Goal: Task Accomplishment & Management: Manage account settings

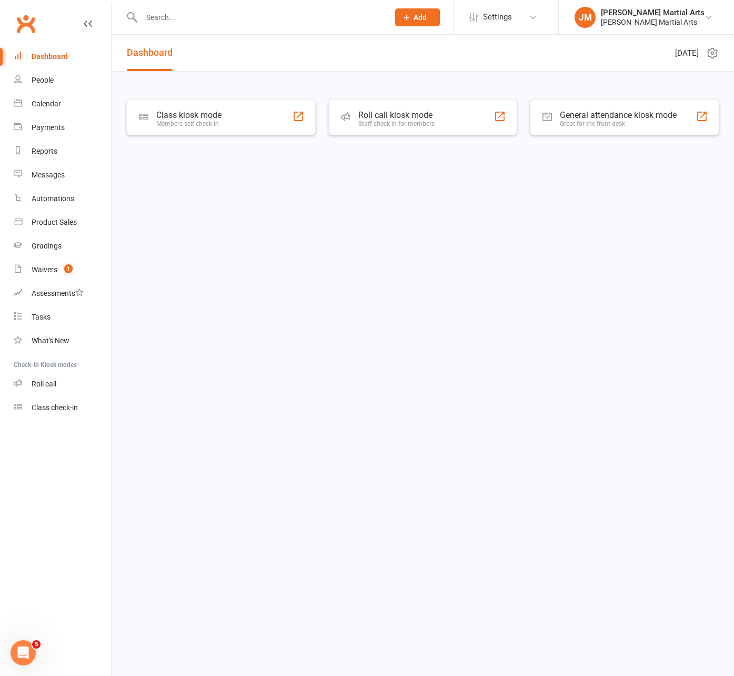
click at [174, 14] on input "text" at bounding box center [259, 17] width 243 height 15
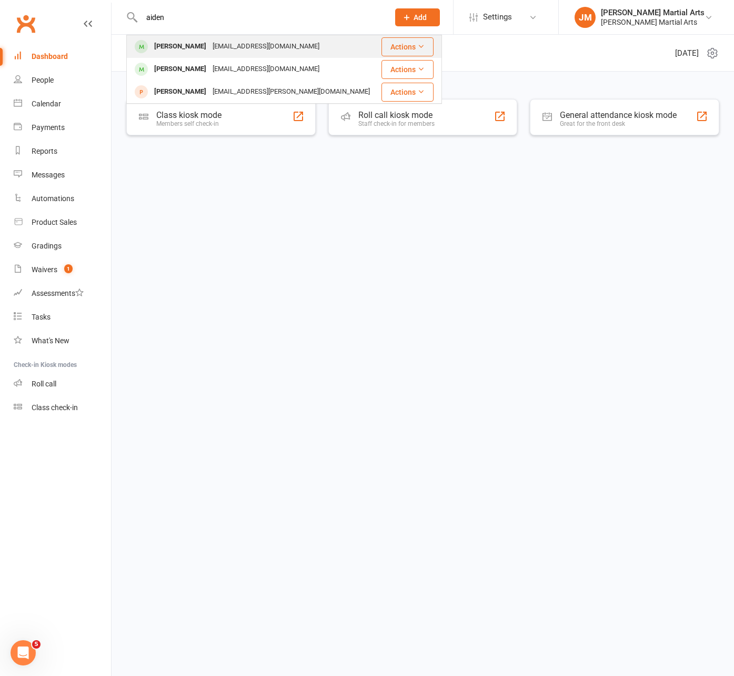
type input "aiden"
click at [232, 45] on div "[EMAIL_ADDRESS][DOMAIN_NAME]" at bounding box center [266, 46] width 113 height 15
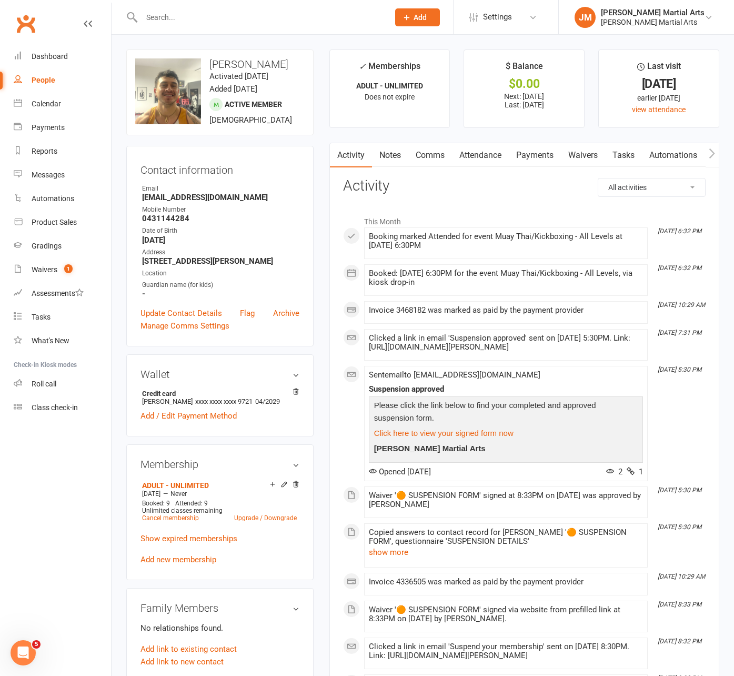
click at [541, 154] on link "Payments" at bounding box center [535, 155] width 52 height 24
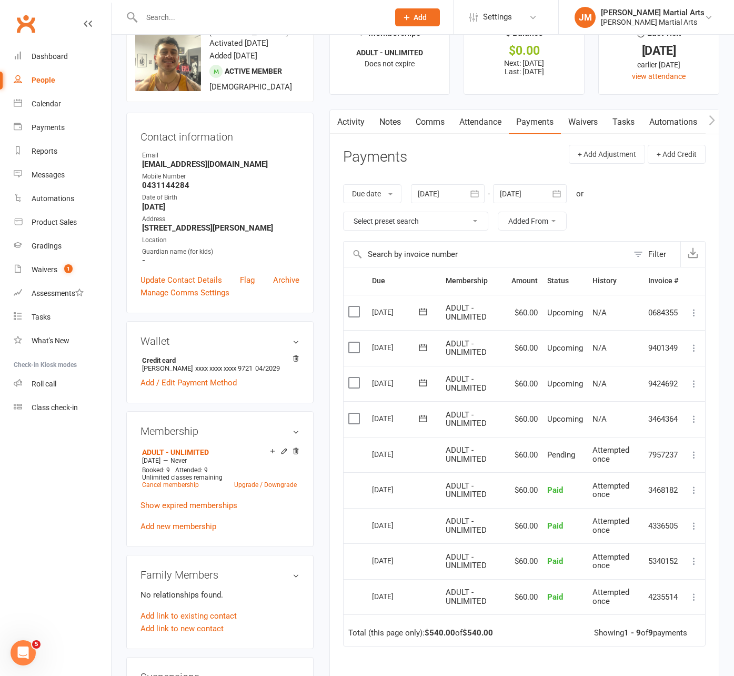
scroll to position [32, 0]
click at [581, 120] on link "Waivers" at bounding box center [583, 123] width 44 height 24
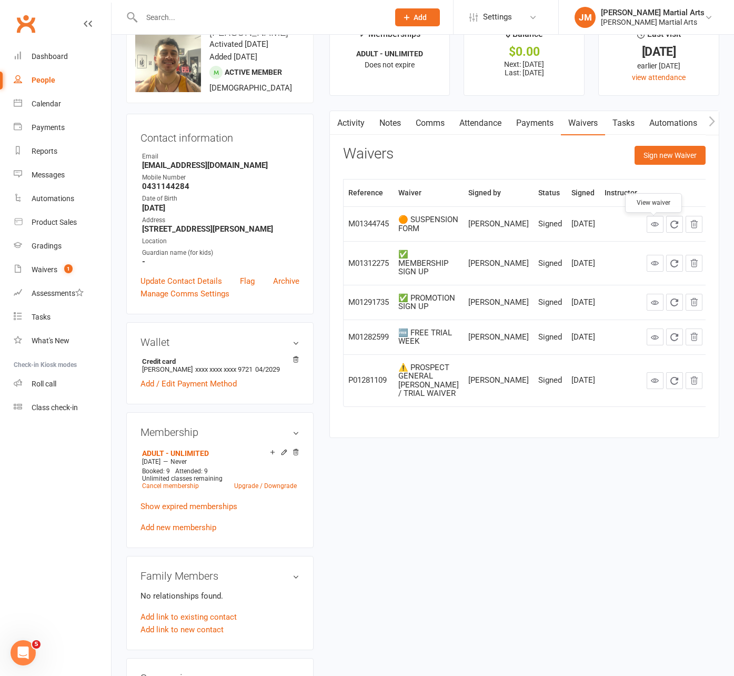
click at [653, 227] on icon at bounding box center [655, 224] width 8 height 8
click at [544, 123] on link "Payments" at bounding box center [535, 123] width 52 height 24
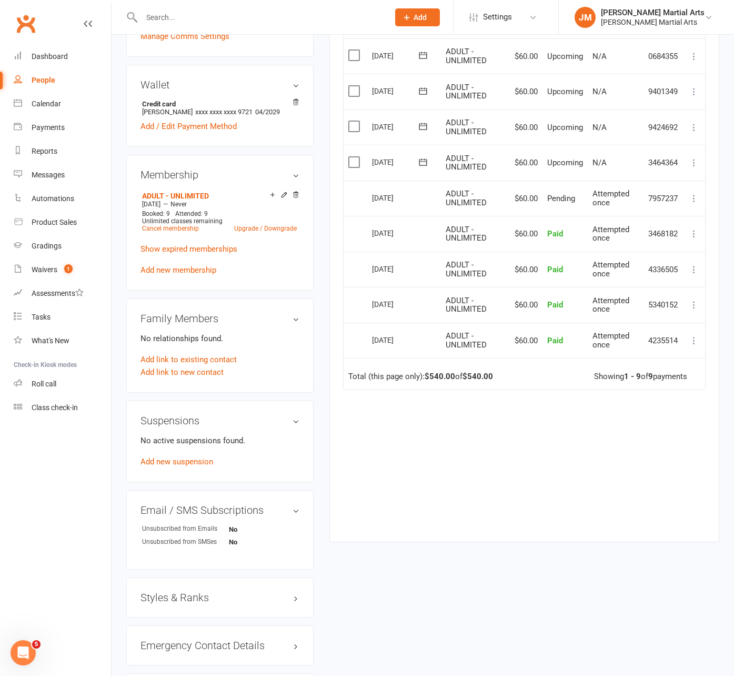
scroll to position [290, 0]
drag, startPoint x: 302, startPoint y: 420, endPoint x: 297, endPoint y: 423, distance: 5.4
click at [302, 420] on div "Suspensions No active suspensions found. Add new suspension" at bounding box center [219, 441] width 187 height 82
click at [297, 423] on h3 "Suspensions" at bounding box center [220, 420] width 159 height 12
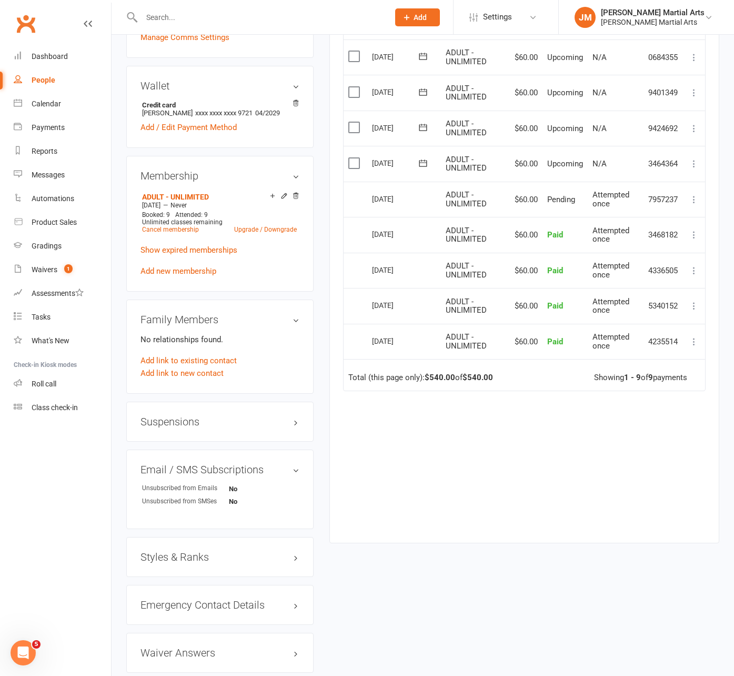
click at [297, 423] on h3 "Suspensions" at bounding box center [220, 422] width 159 height 12
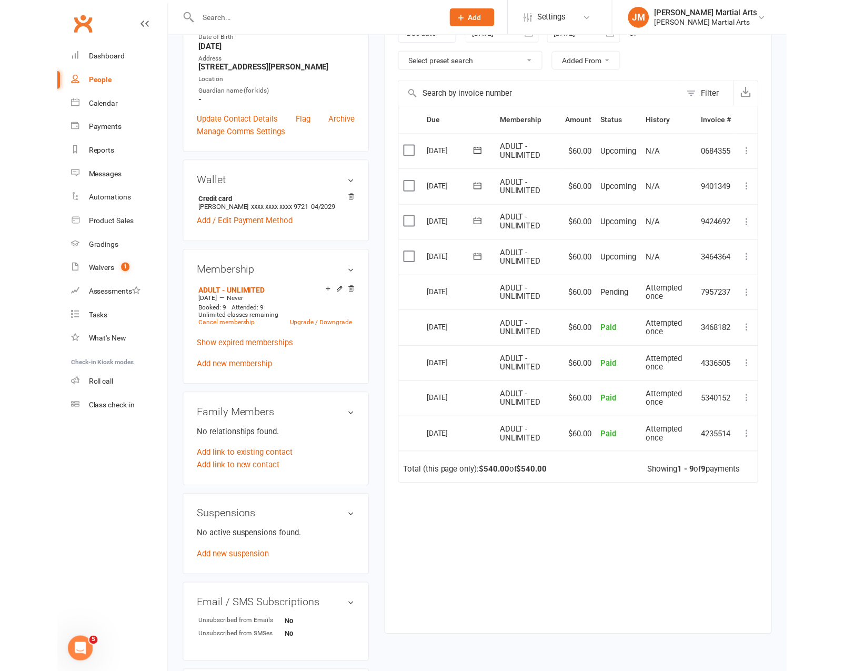
scroll to position [194, 0]
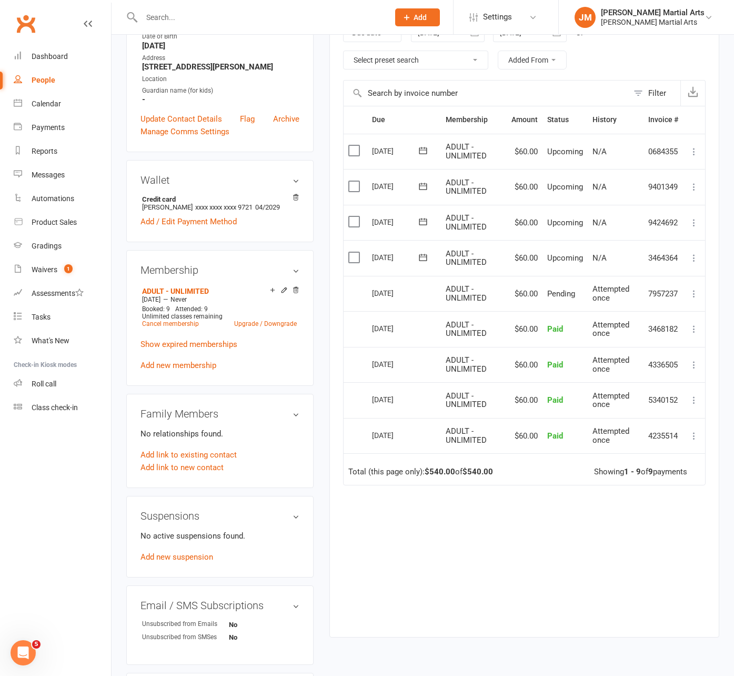
click at [692, 254] on icon at bounding box center [694, 258] width 11 height 11
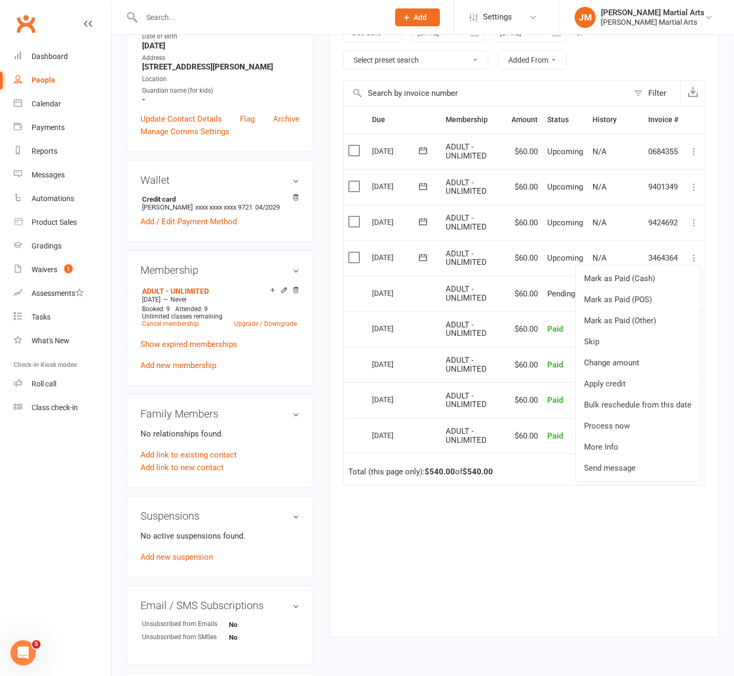
click at [718, 254] on div "Activity Notes Comms Attendance Payments Waivers Tasks Automations Gradings / P…" at bounding box center [525, 292] width 390 height 689
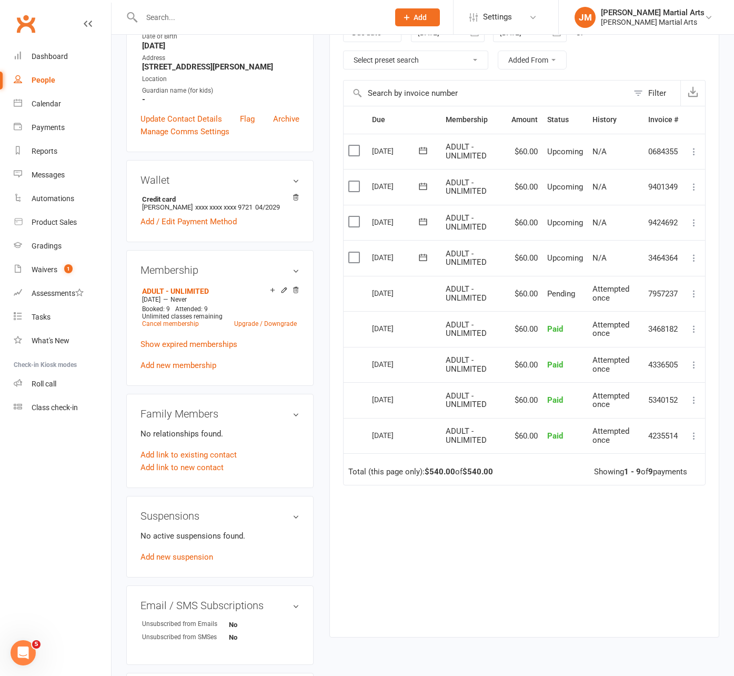
click at [693, 256] on icon at bounding box center [694, 258] width 11 height 11
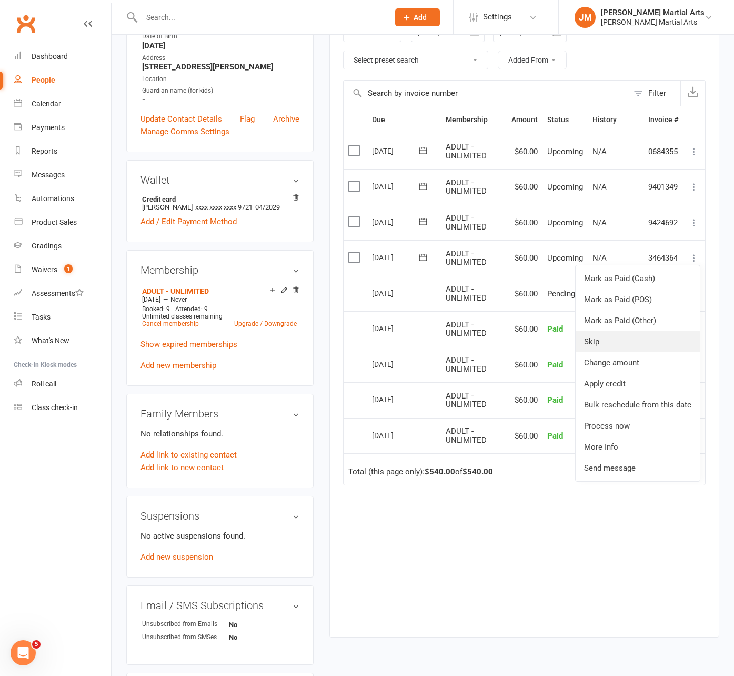
click at [604, 338] on link "Skip" at bounding box center [638, 341] width 124 height 21
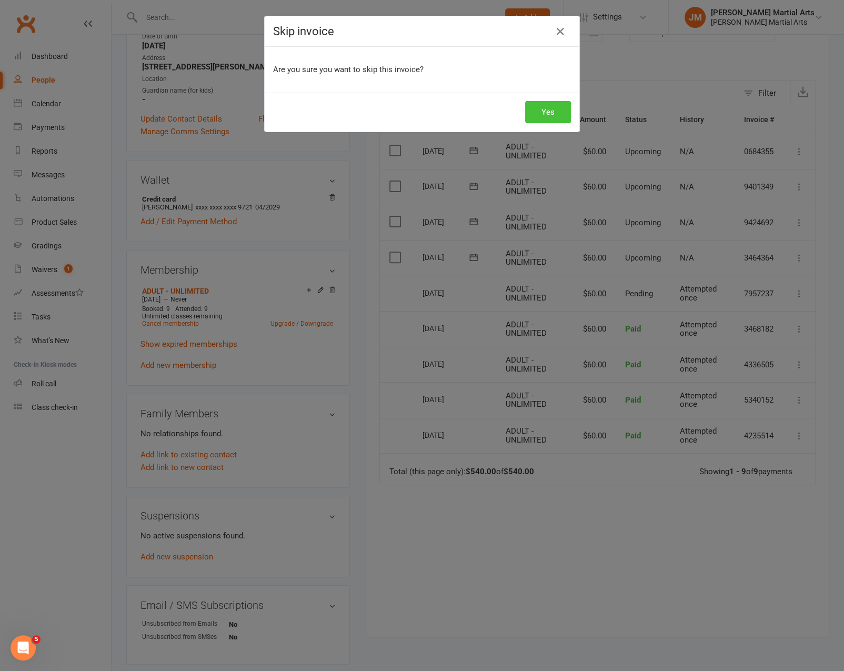
click at [557, 111] on button "Yes" at bounding box center [548, 112] width 46 height 22
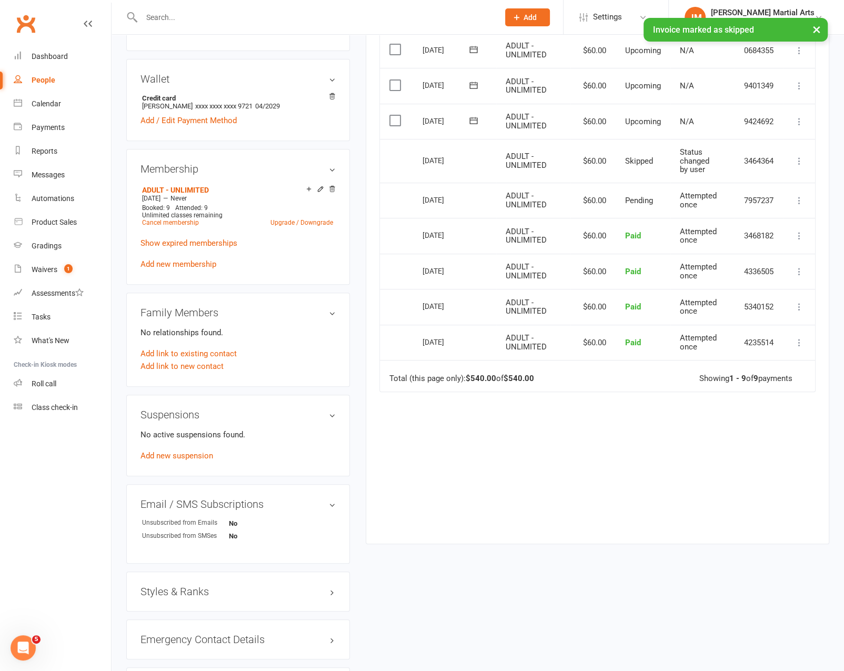
scroll to position [303, 0]
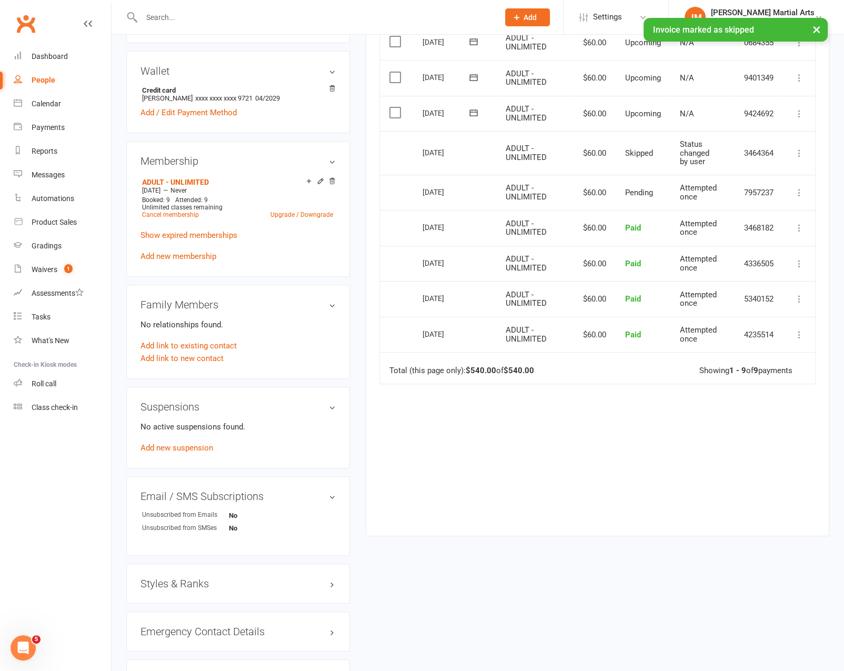
click at [188, 449] on div "No active suspensions found. Add new suspension" at bounding box center [238, 438] width 195 height 34
click at [191, 444] on link "Add new suspension" at bounding box center [177, 447] width 73 height 9
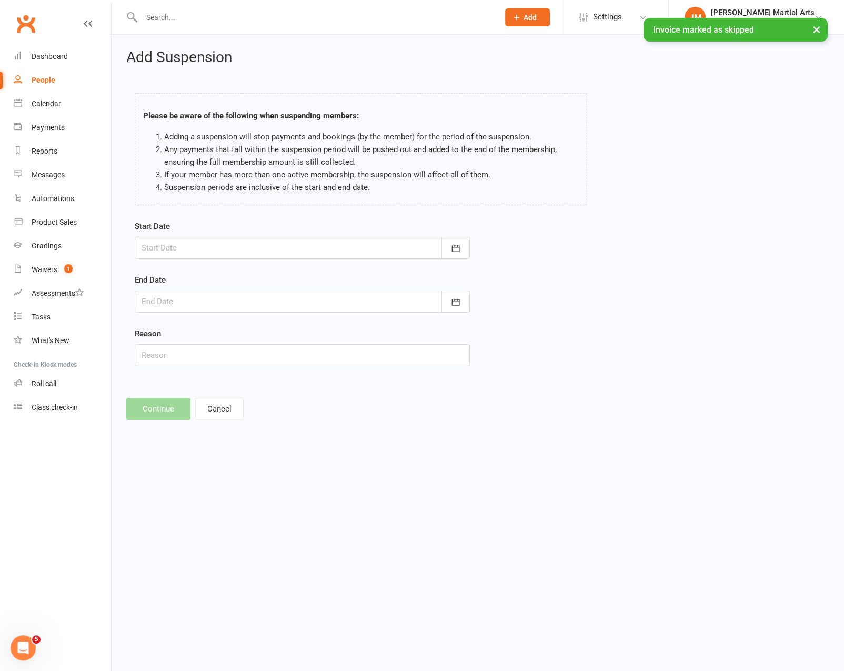
click at [270, 248] on div at bounding box center [302, 248] width 335 height 22
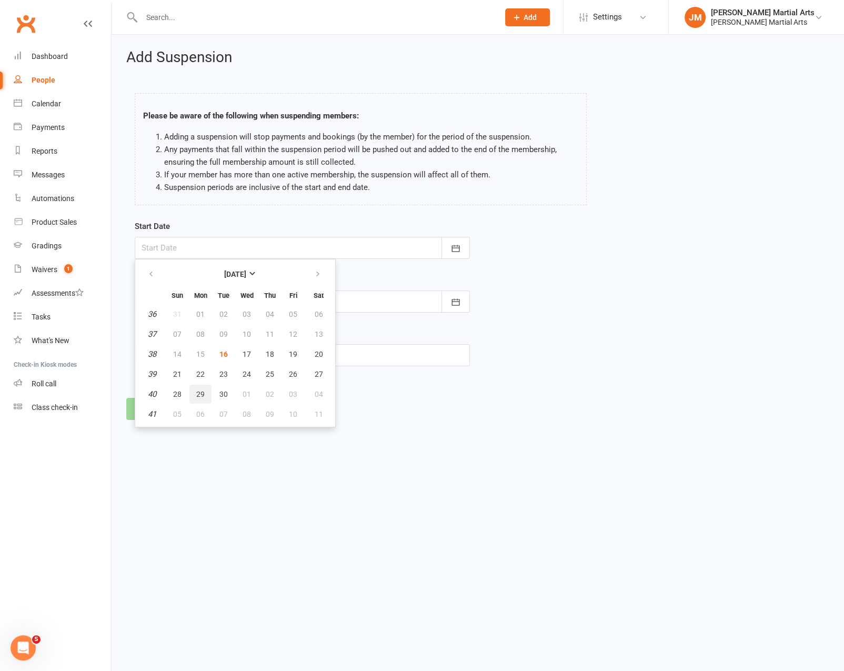
click at [196, 393] on span "29" at bounding box center [200, 394] width 8 height 8
type input "[DATE]"
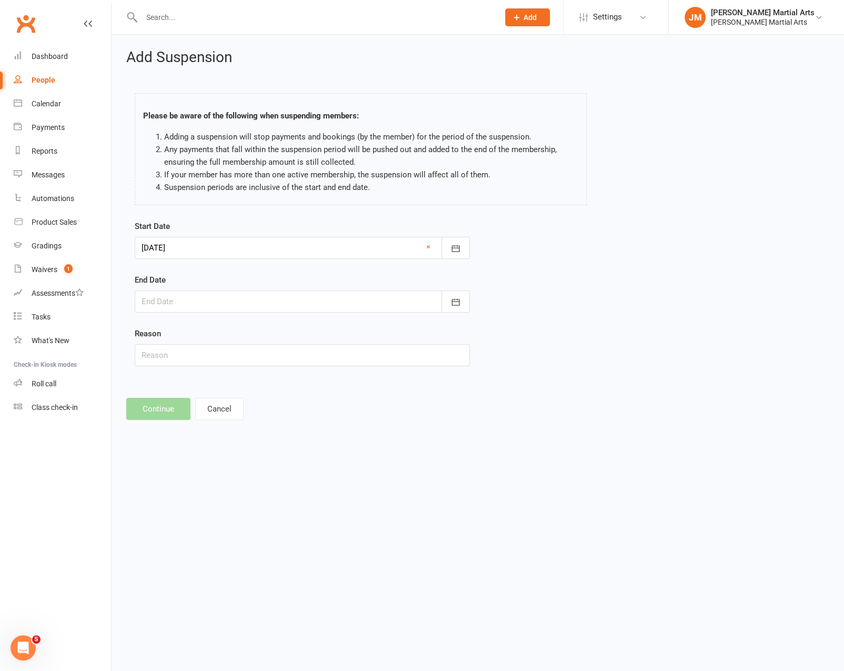
click at [200, 297] on div at bounding box center [302, 302] width 335 height 22
click at [315, 324] on icon "button" at bounding box center [317, 328] width 7 height 8
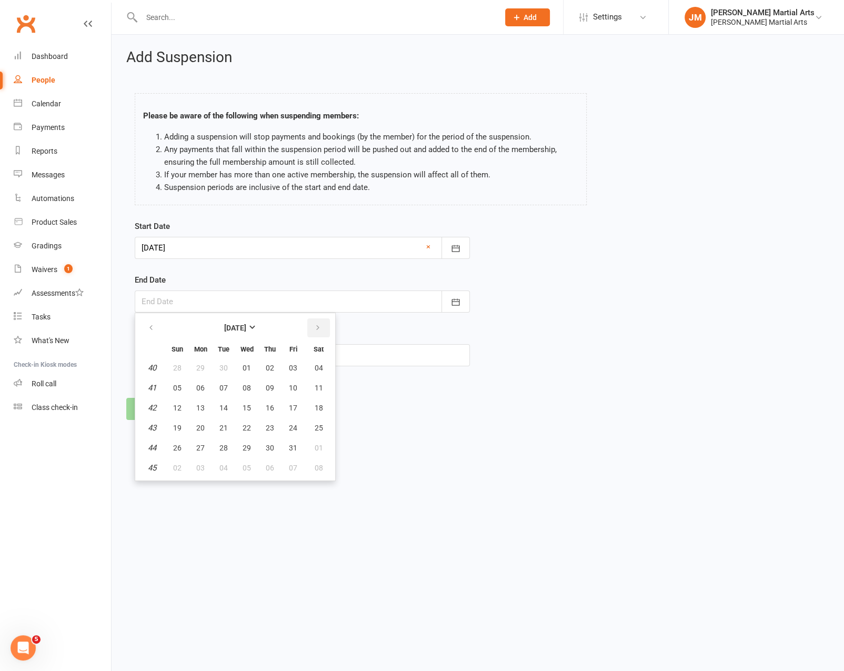
click at [315, 324] on icon "button" at bounding box center [317, 328] width 7 height 8
click at [195, 390] on button "08" at bounding box center [201, 388] width 22 height 19
type input "[DATE]"
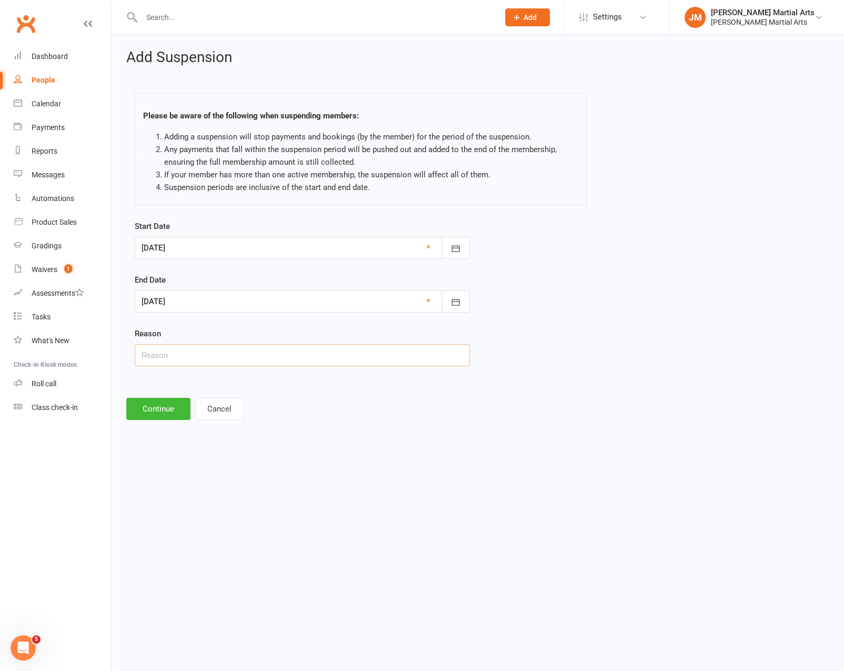
click at [200, 359] on input "text" at bounding box center [302, 355] width 335 height 22
type input "Away"
click at [145, 398] on button "Continue" at bounding box center [158, 409] width 64 height 22
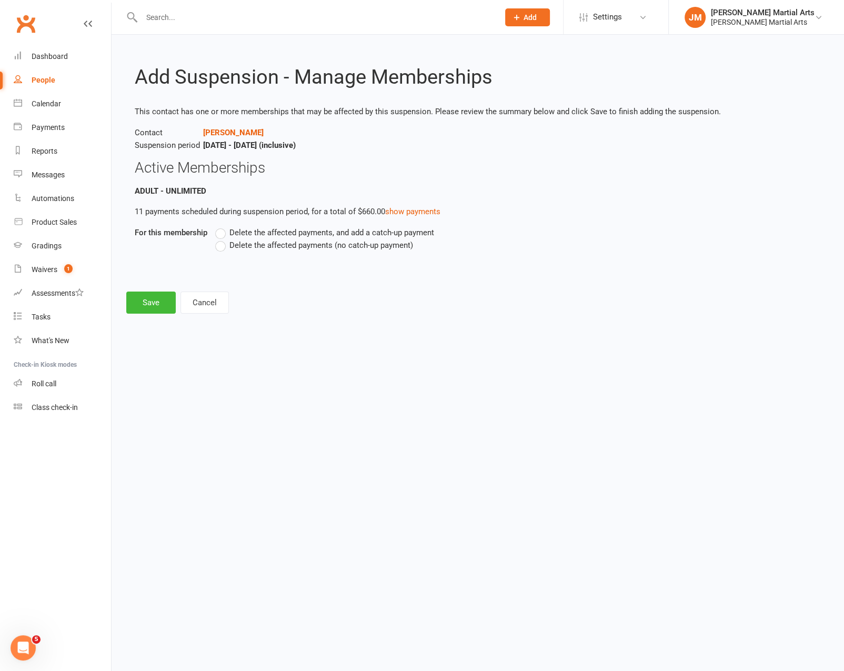
click at [223, 247] on label "Delete the affected payments (no catch-up payment)" at bounding box center [314, 245] width 198 height 13
click at [222, 239] on input "Delete the affected payments (no catch-up payment)" at bounding box center [218, 239] width 7 height 0
click at [143, 300] on button "Save" at bounding box center [150, 303] width 49 height 22
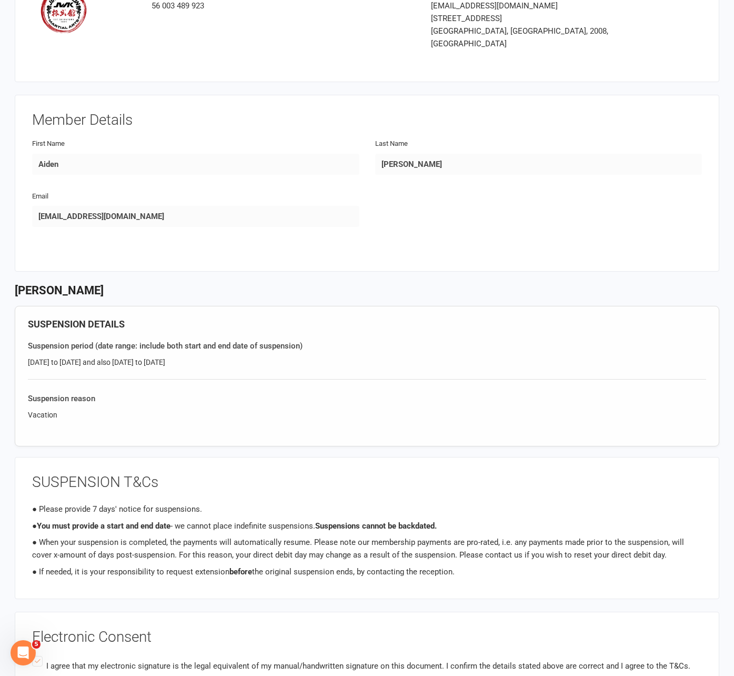
scroll to position [48, 0]
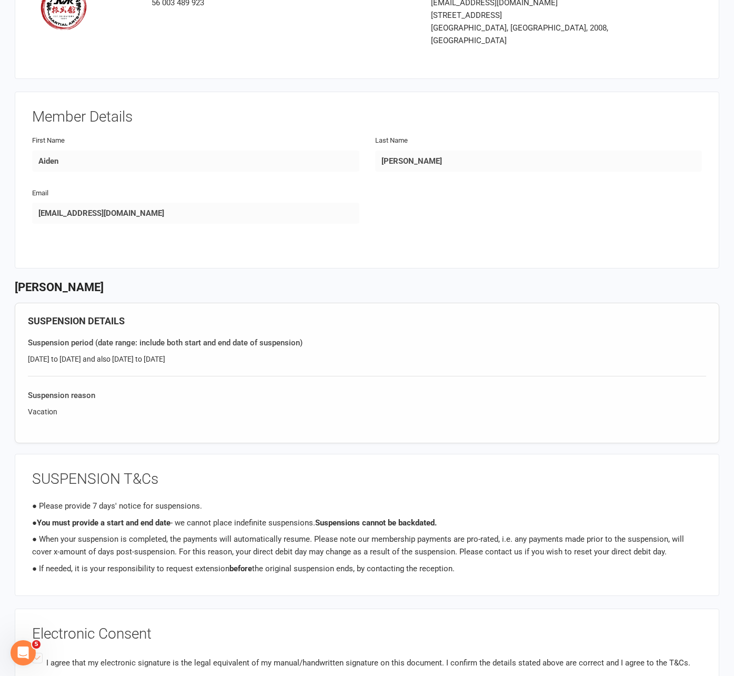
drag, startPoint x: 199, startPoint y: 342, endPoint x: 22, endPoint y: 348, distance: 177.0
click at [22, 348] on div "SUSPENSION DETAILS Suspension period (date range: include both start and end da…" at bounding box center [367, 373] width 705 height 141
copy div "[DATE] to [DATE] and also [DATE] to [DATE]"
